Goal: Navigation & Orientation: Find specific page/section

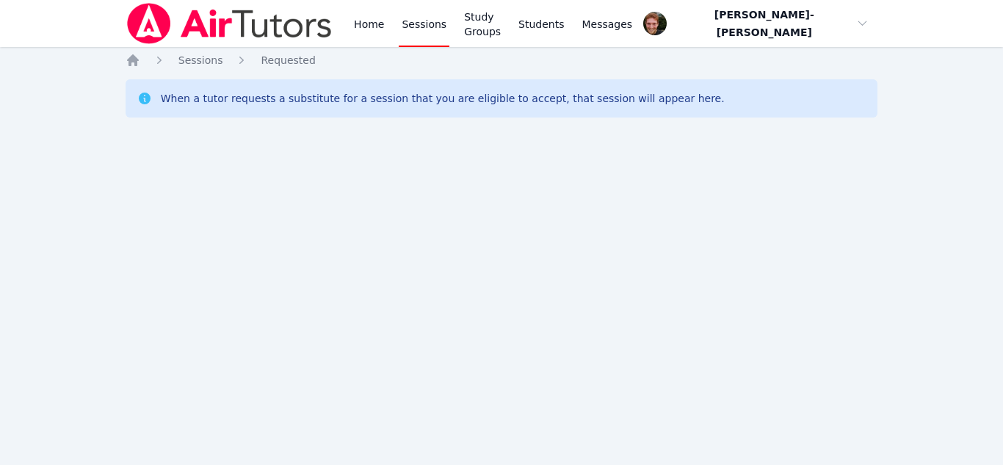
click at [416, 25] on link "Sessions" at bounding box center [424, 23] width 51 height 47
click at [433, 30] on link "Sessions" at bounding box center [424, 23] width 51 height 47
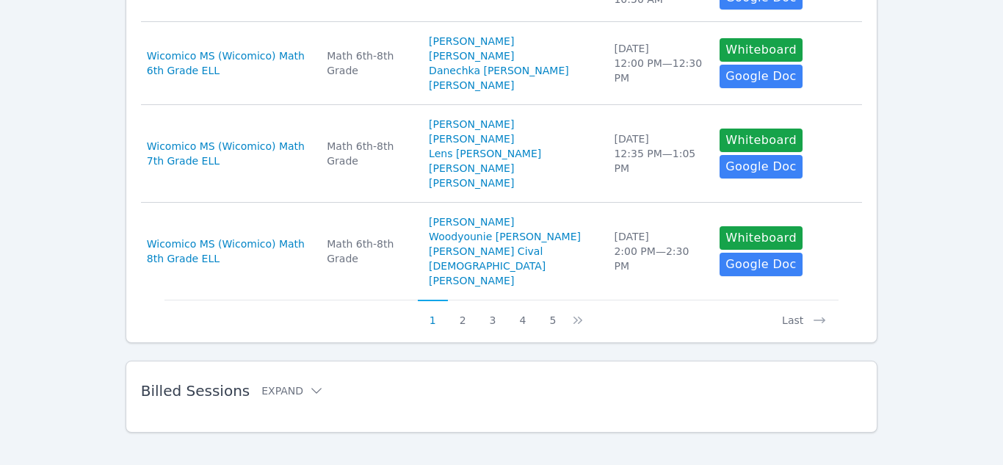
scroll to position [872, 0]
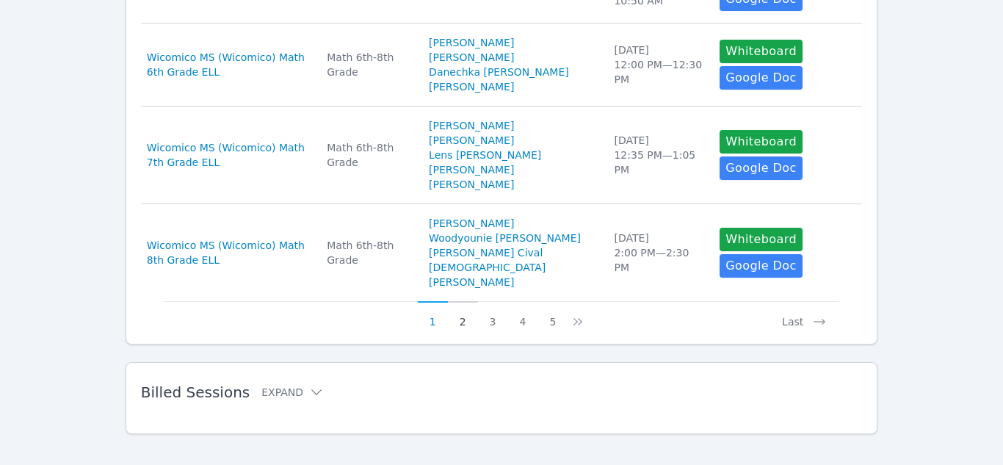
click at [461, 311] on button "2" at bounding box center [463, 315] width 30 height 28
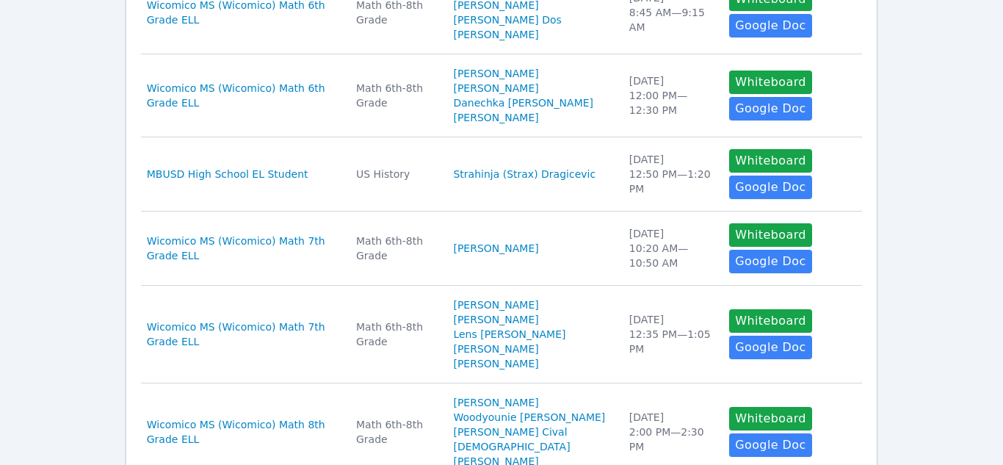
scroll to position [488, 0]
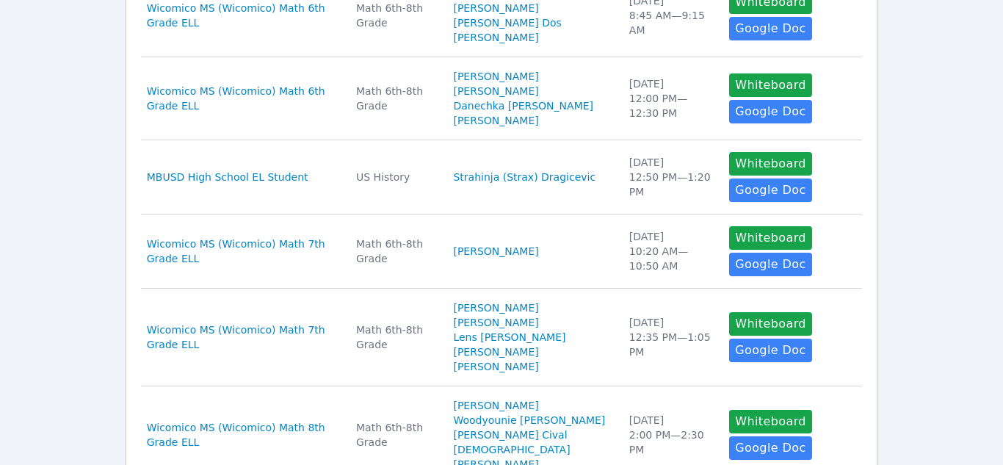
click at [953, 18] on div "Home Sessions Study Groups Students Messages Open user menu Vincent Astray-Cane…" at bounding box center [501, 230] width 1003 height 1436
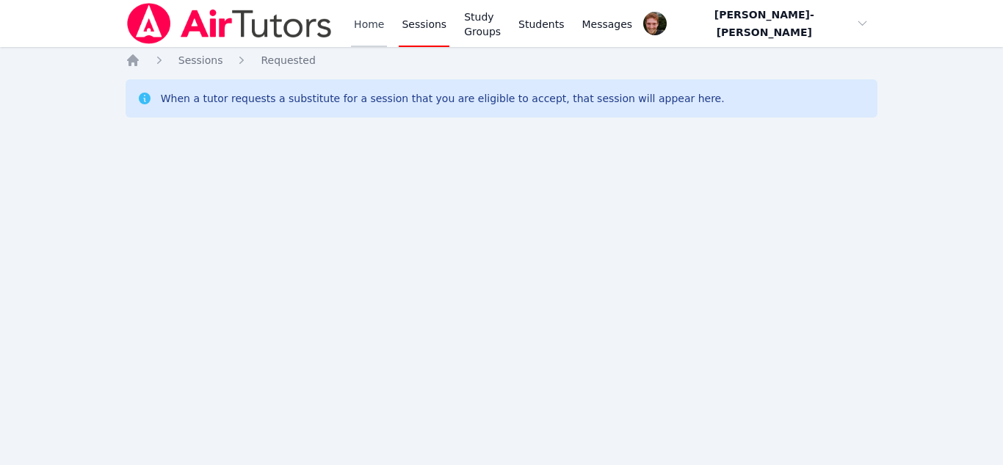
click at [366, 38] on link "Home" at bounding box center [369, 23] width 36 height 47
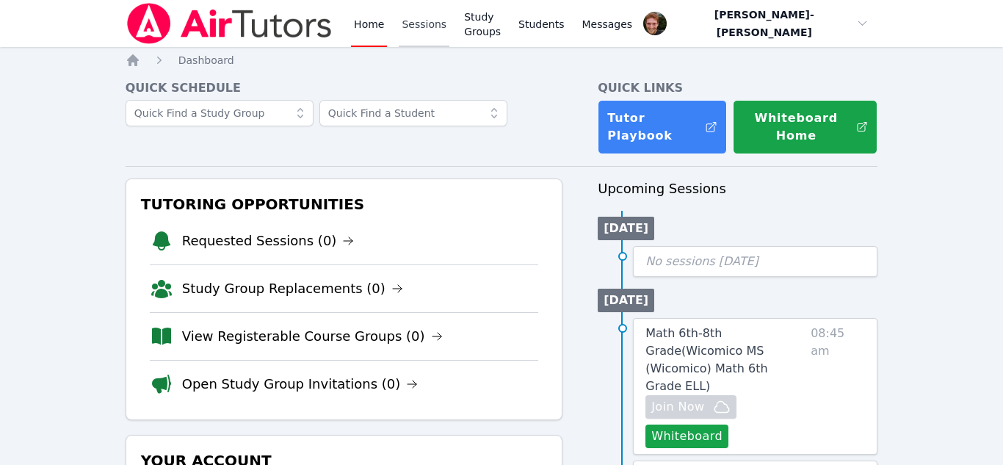
click at [427, 23] on link "Sessions" at bounding box center [424, 23] width 51 height 47
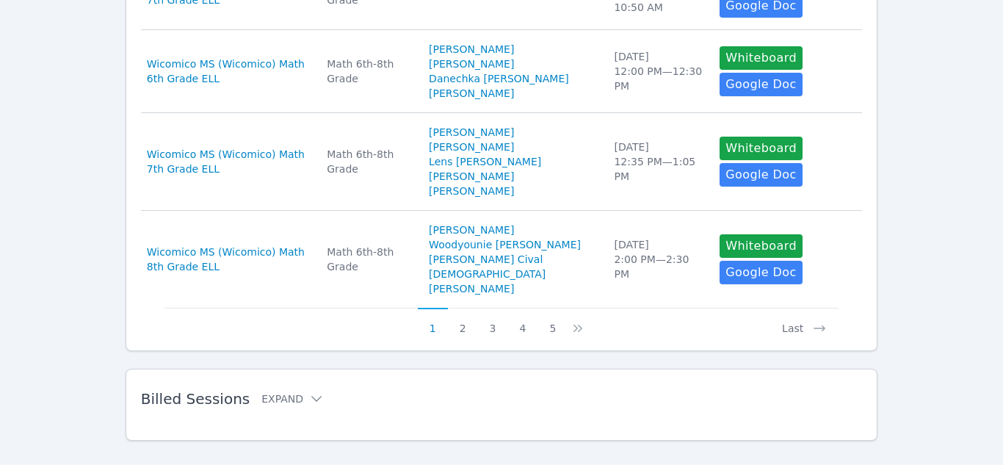
scroll to position [865, 0]
click at [464, 318] on button "2" at bounding box center [463, 322] width 30 height 28
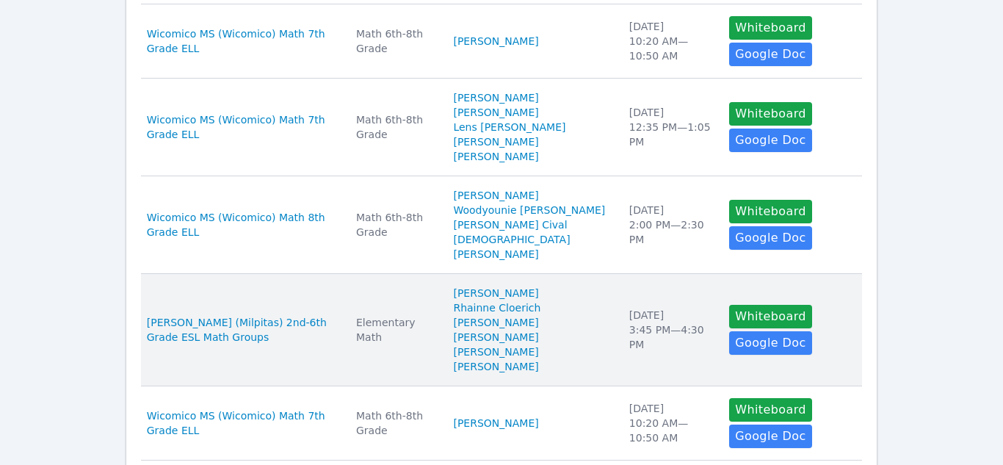
scroll to position [0, 0]
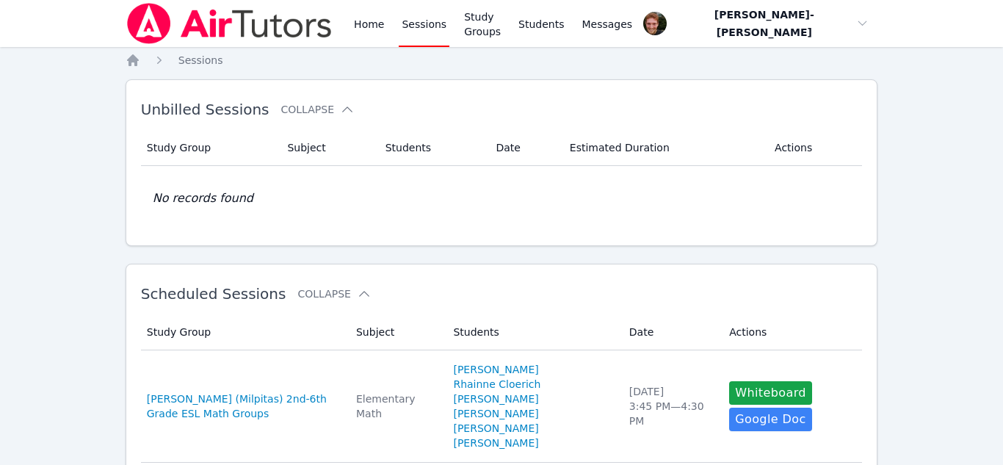
click at [441, 23] on link "Sessions" at bounding box center [424, 23] width 51 height 47
